Goal: Task Accomplishment & Management: Manage account settings

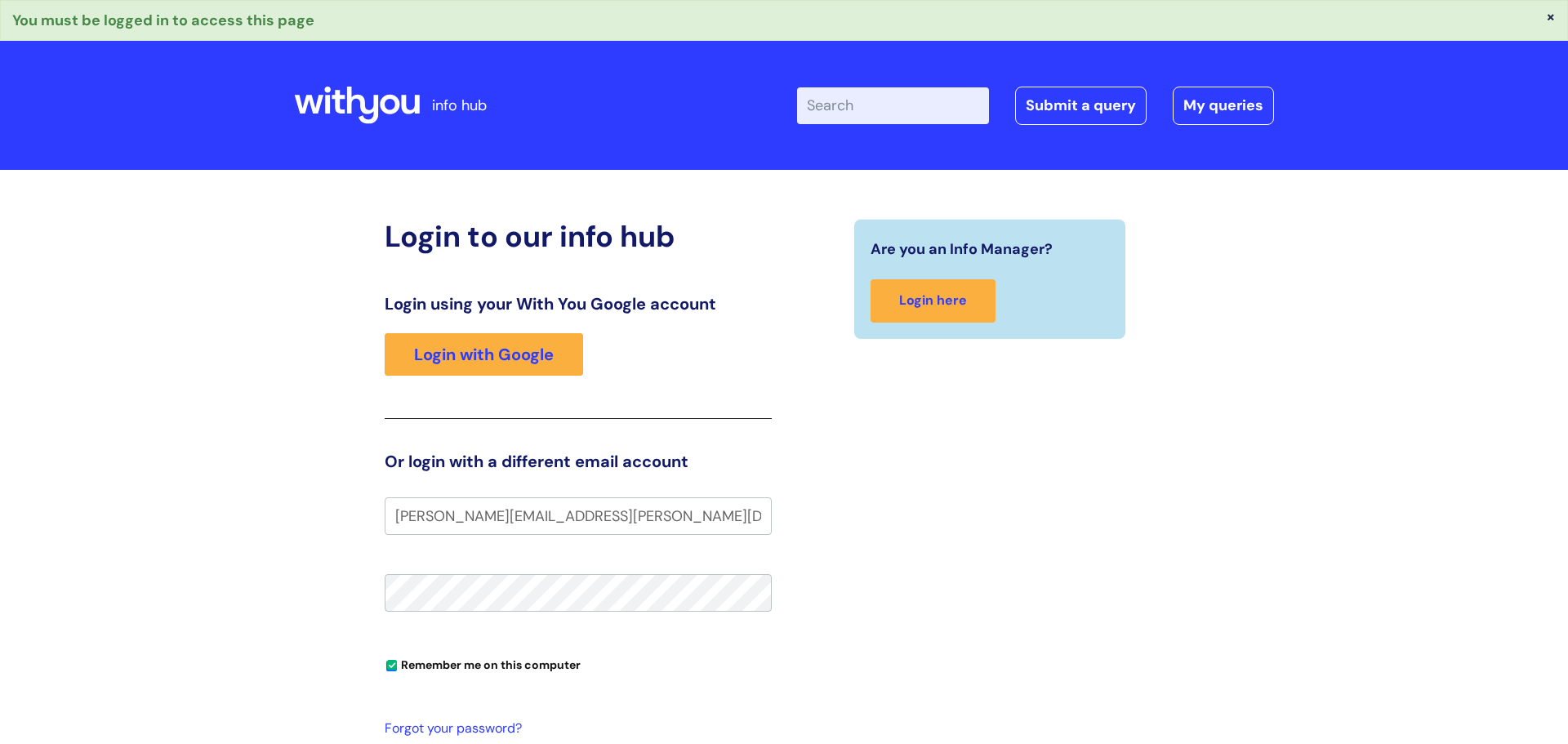
type input "[PERSON_NAME][EMAIL_ADDRESS][PERSON_NAME][DOMAIN_NAME]"
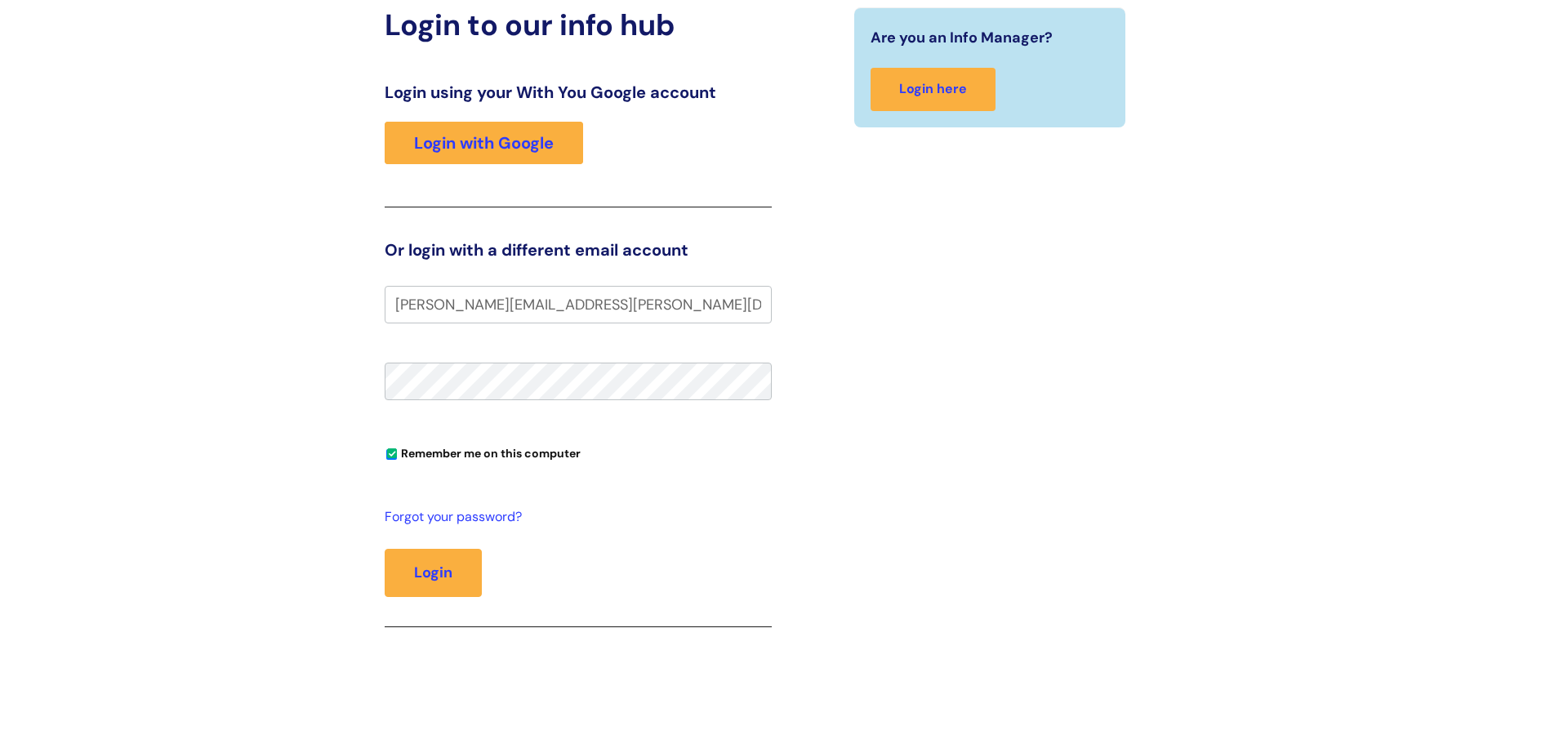
scroll to position [225, 0]
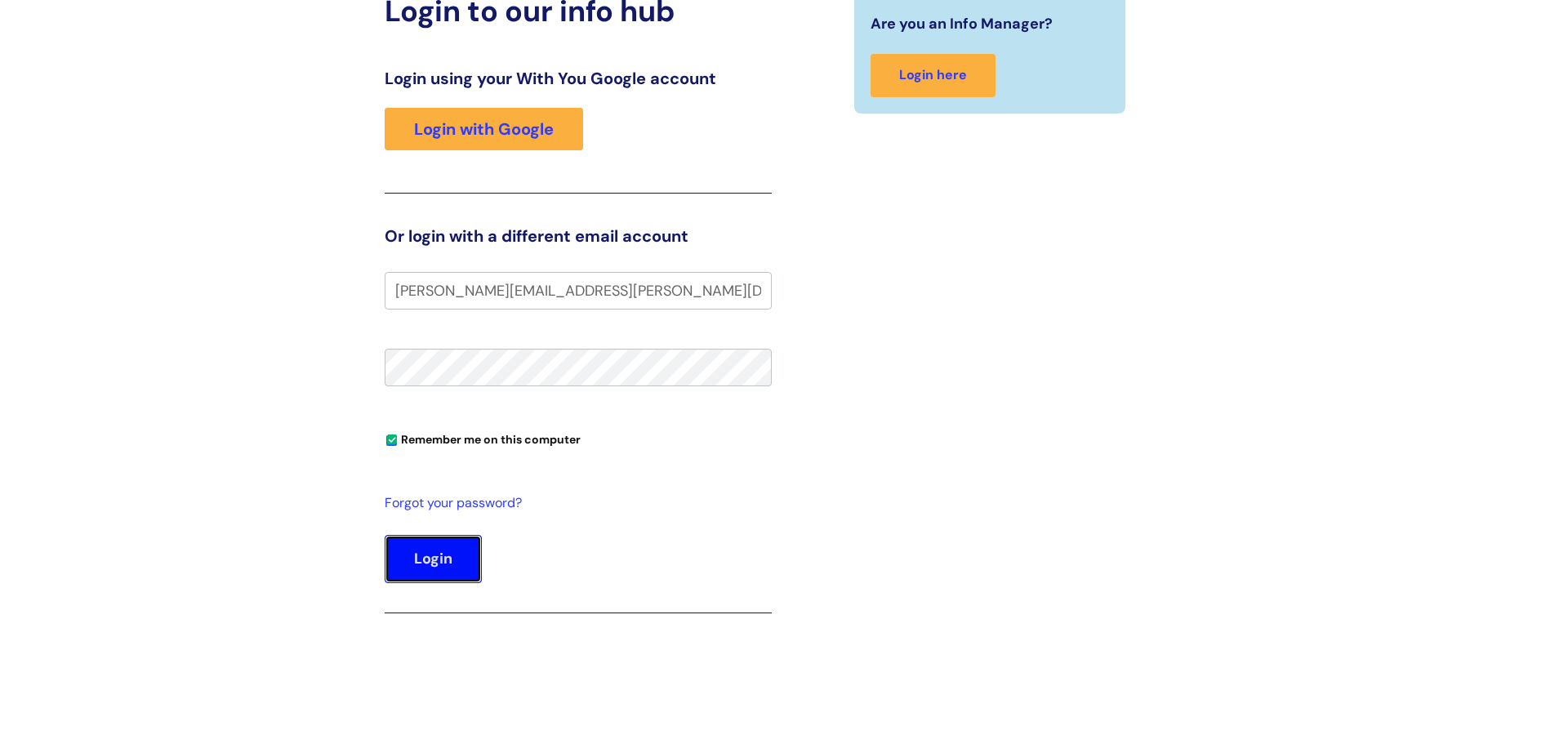
click at [428, 563] on button "Login" at bounding box center [433, 558] width 97 height 48
